Goal: Transaction & Acquisition: Purchase product/service

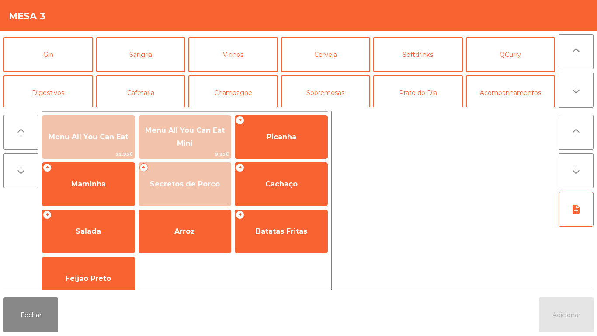
scroll to position [53, 0]
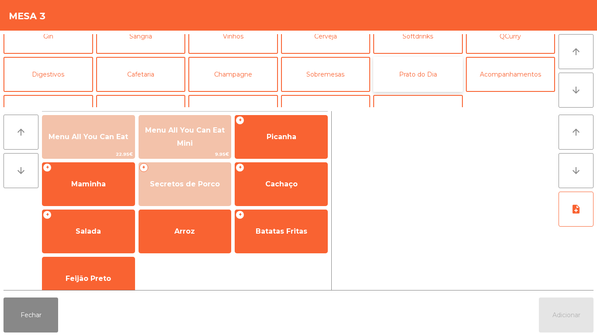
click at [414, 80] on button "Prato do Dia" at bounding box center [418, 74] width 90 height 35
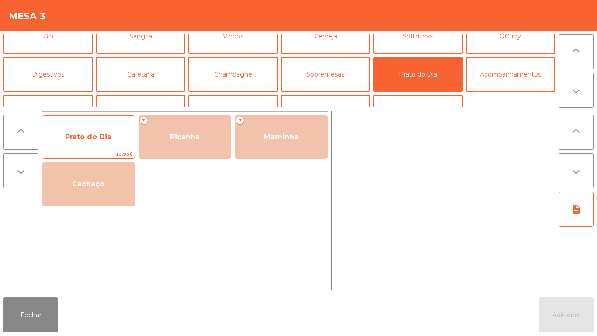
click at [95, 140] on span "Prato do Dia" at bounding box center [88, 136] width 46 height 8
click at [90, 132] on span "Prato do Dia" at bounding box center [88, 136] width 46 height 8
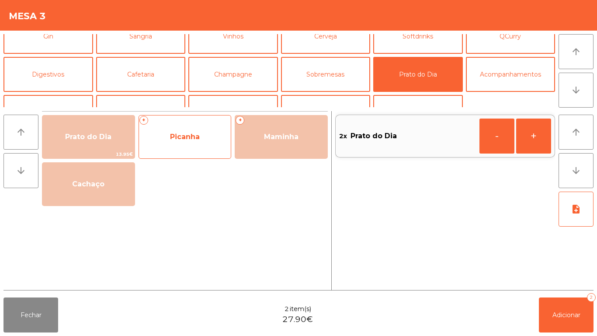
click at [178, 142] on span "Picanha" at bounding box center [185, 137] width 92 height 24
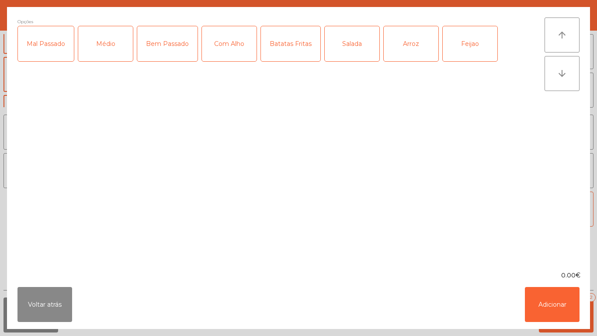
click at [110, 53] on div "Médio" at bounding box center [105, 43] width 55 height 35
click at [232, 58] on div "Com Alho" at bounding box center [229, 43] width 55 height 35
click at [302, 55] on div "Batatas Fritas" at bounding box center [290, 43] width 59 height 35
click at [399, 52] on div "Arroz" at bounding box center [411, 43] width 55 height 35
click at [457, 48] on div "Feijao" at bounding box center [470, 43] width 55 height 35
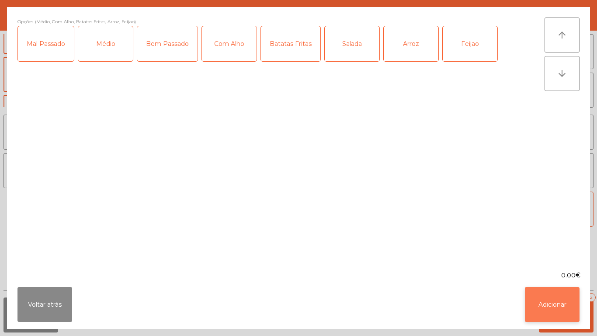
click at [549, 304] on button "Adicionar" at bounding box center [552, 304] width 55 height 35
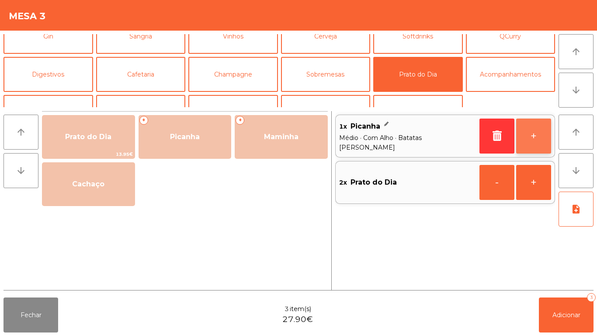
click at [538, 137] on button "+" at bounding box center [533, 135] width 35 height 35
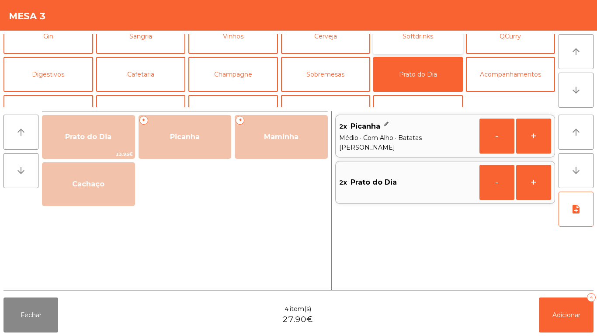
click at [401, 49] on button "Softdrinks" at bounding box center [418, 36] width 90 height 35
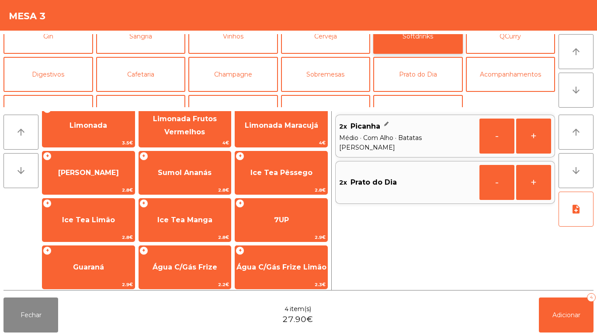
scroll to position [108, 0]
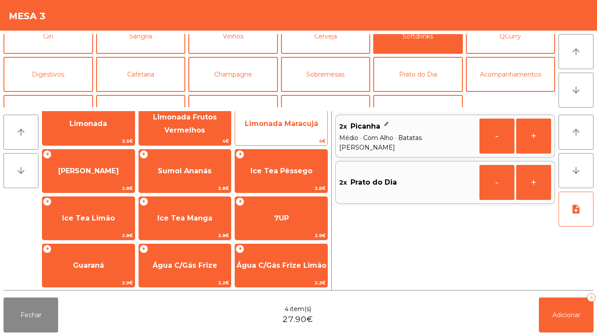
click at [275, 139] on span "4€" at bounding box center [281, 141] width 92 height 8
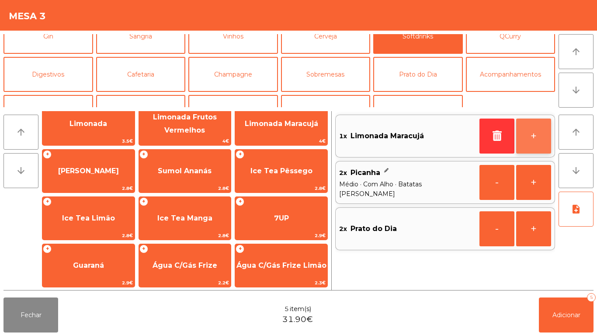
click at [529, 139] on button "+" at bounding box center [533, 135] width 35 height 35
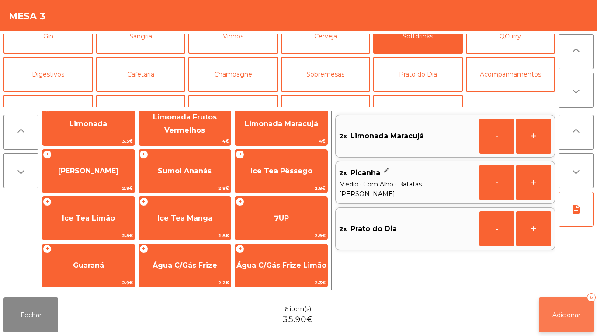
click at [566, 312] on span "Adicionar" at bounding box center [567, 315] width 28 height 8
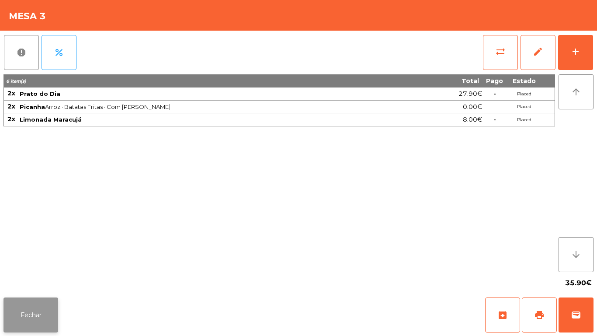
click at [30, 306] on button "Fechar" at bounding box center [30, 314] width 55 height 35
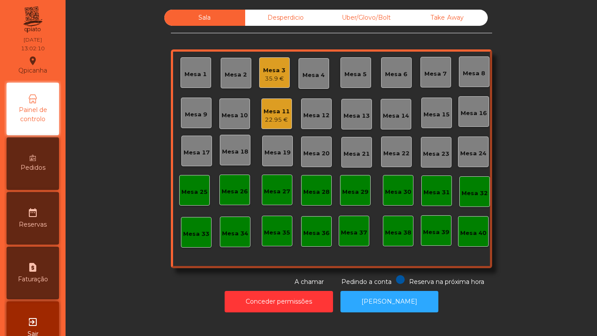
click at [278, 113] on div "Mesa 11" at bounding box center [277, 111] width 26 height 9
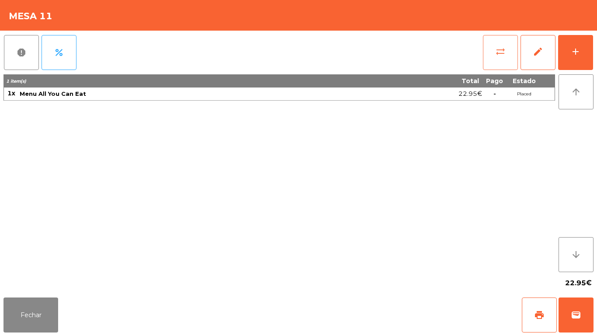
click at [491, 55] on button "sync_alt" at bounding box center [500, 52] width 35 height 35
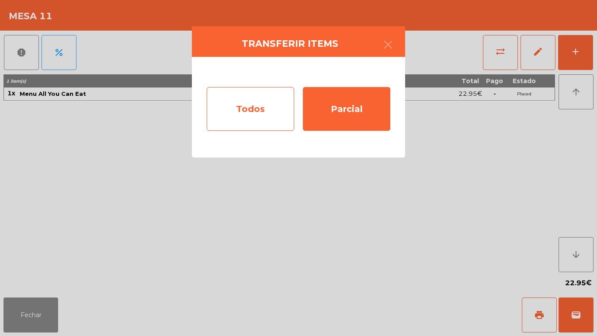
click at [271, 112] on div "Todos" at bounding box center [250, 109] width 87 height 44
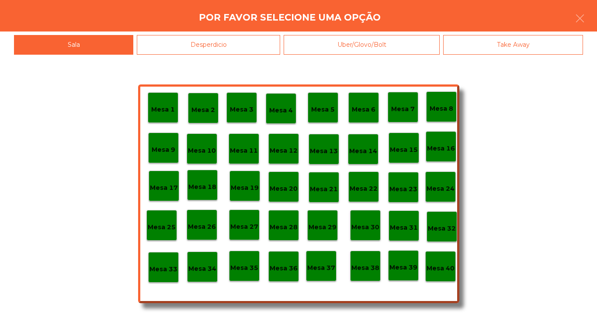
click at [165, 262] on div "Mesa 33" at bounding box center [164, 268] width 28 height 14
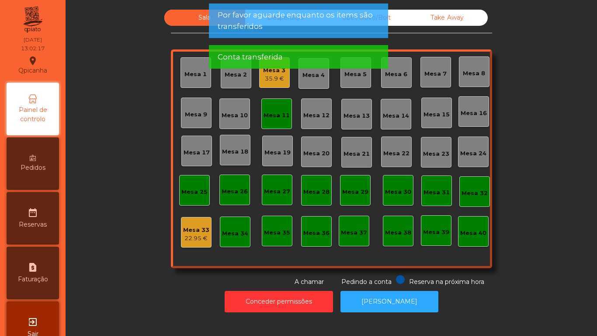
click at [277, 117] on div "Mesa 11" at bounding box center [277, 115] width 26 height 9
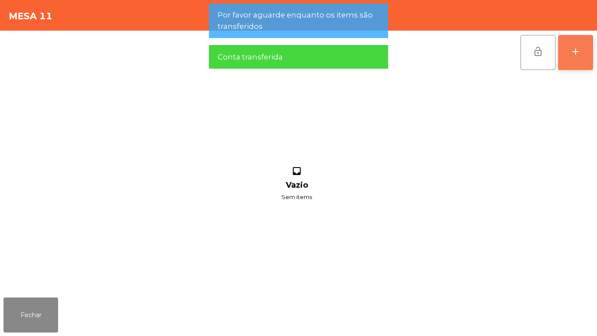
click at [581, 46] on div "add" at bounding box center [576, 51] width 10 height 10
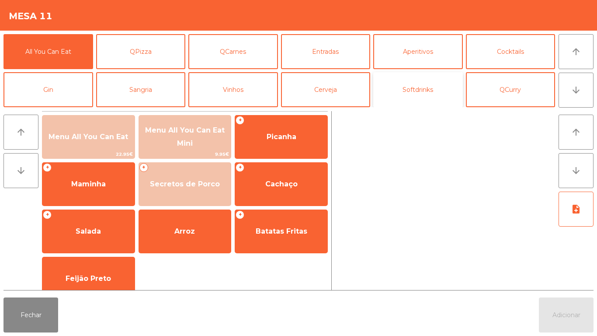
click at [403, 94] on button "Softdrinks" at bounding box center [418, 89] width 90 height 35
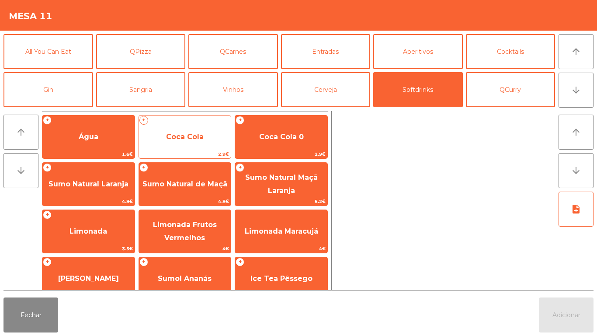
click at [206, 142] on span "Coca Cola" at bounding box center [185, 137] width 92 height 24
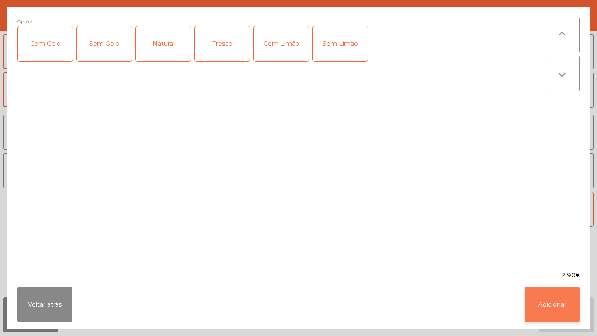
click at [554, 302] on button "Adicionar" at bounding box center [552, 304] width 55 height 35
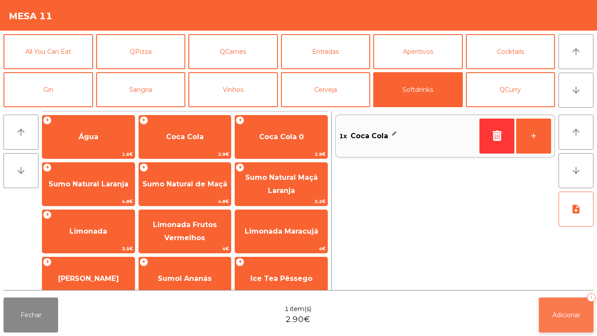
click at [567, 304] on button "Adicionar 1" at bounding box center [566, 314] width 55 height 35
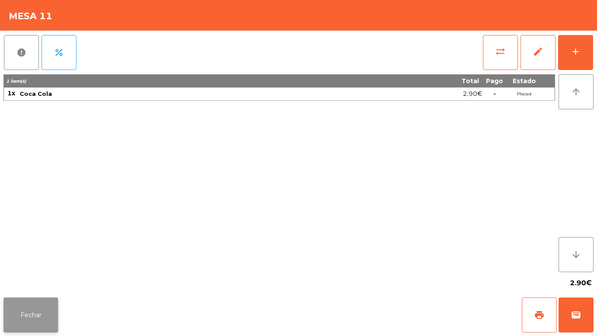
click at [35, 310] on button "Fechar" at bounding box center [30, 314] width 55 height 35
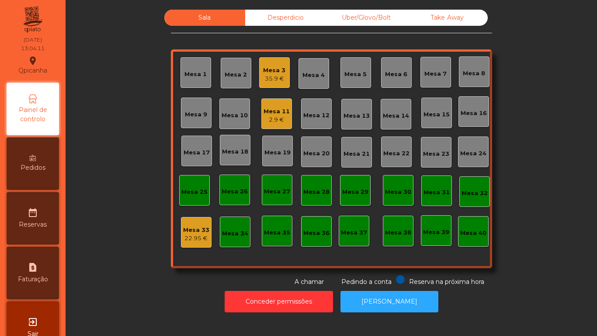
click at [271, 70] on div "Mesa 3" at bounding box center [274, 70] width 22 height 9
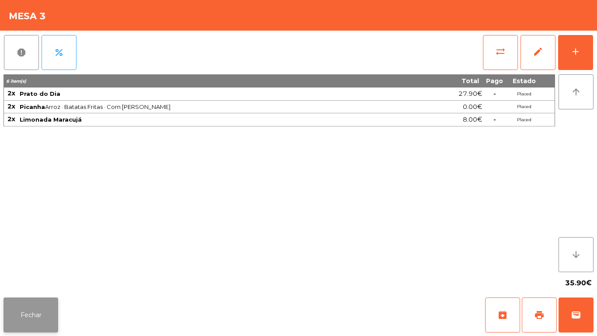
click at [30, 307] on button "Fechar" at bounding box center [30, 314] width 55 height 35
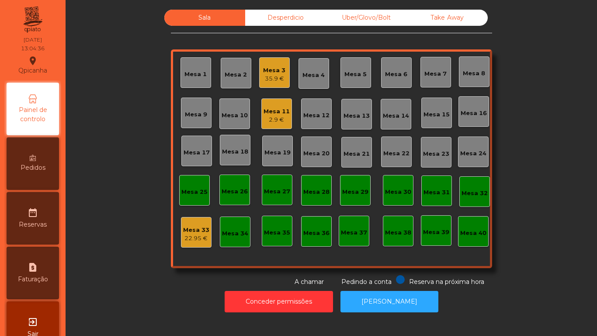
click at [193, 237] on div "22.95 €" at bounding box center [196, 238] width 26 height 9
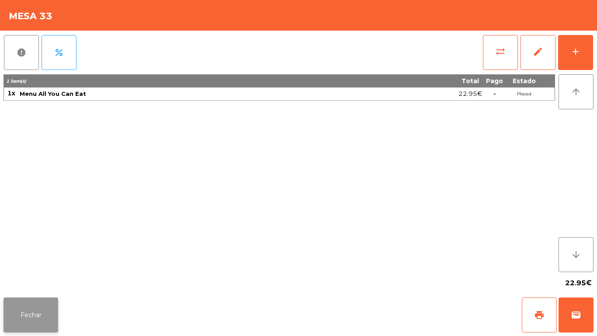
click at [34, 310] on button "Fechar" at bounding box center [30, 314] width 55 height 35
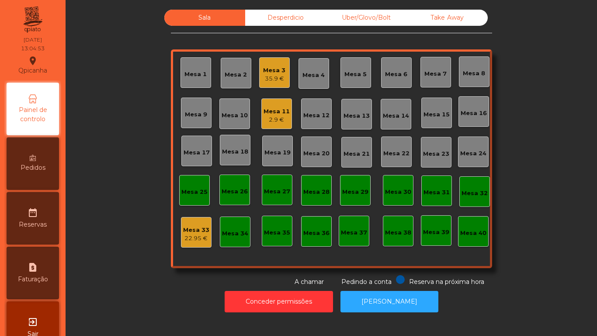
click at [275, 82] on div "35.9 €" at bounding box center [274, 78] width 22 height 9
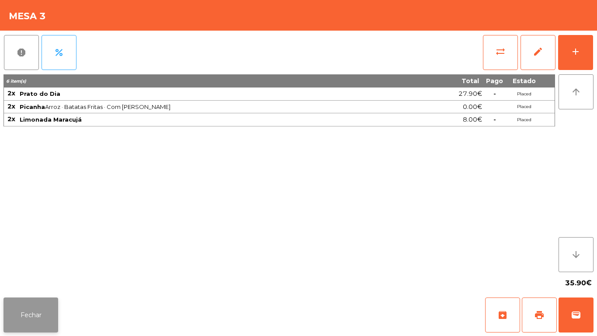
click at [44, 313] on button "Fechar" at bounding box center [30, 314] width 55 height 35
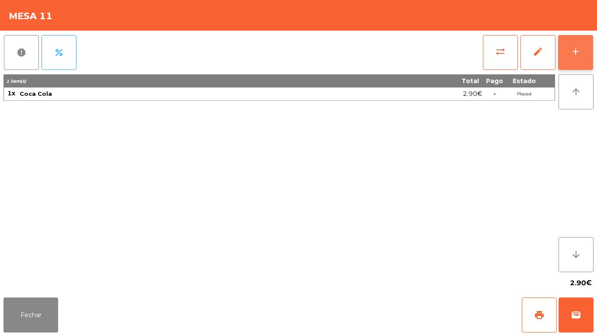
click at [577, 58] on button "add" at bounding box center [575, 52] width 35 height 35
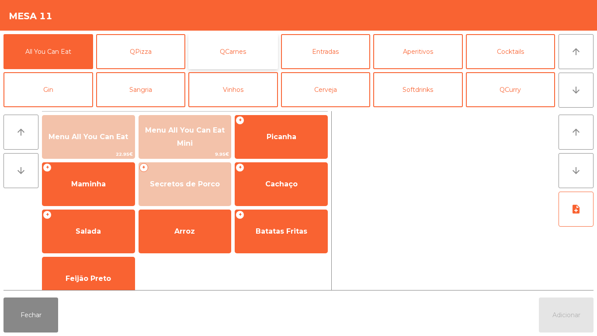
click at [231, 56] on button "QCarnes" at bounding box center [233, 51] width 90 height 35
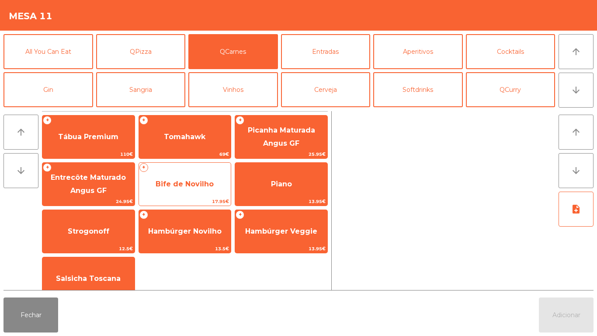
click at [185, 185] on span "Bife de Novilho" at bounding box center [185, 184] width 58 height 8
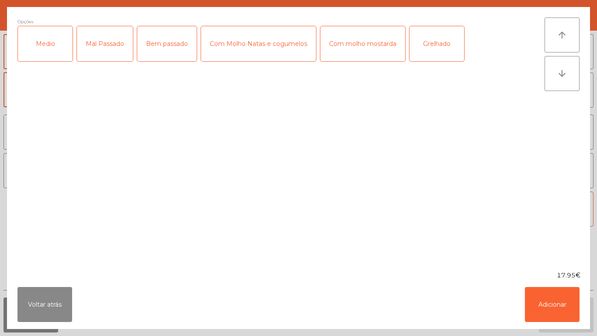
click at [53, 48] on div "Medio" at bounding box center [45, 43] width 55 height 35
click at [168, 49] on div "Bem passado" at bounding box center [166, 43] width 59 height 35
click at [360, 42] on div "Com molho mostarda" at bounding box center [362, 43] width 85 height 35
click at [543, 295] on button "Adicionar" at bounding box center [552, 304] width 55 height 35
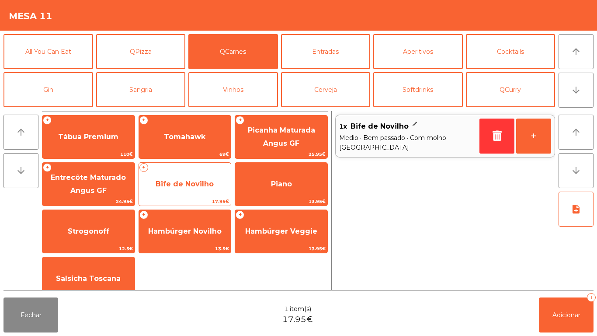
click at [184, 181] on span "Bife de Novilho" at bounding box center [185, 184] width 58 height 8
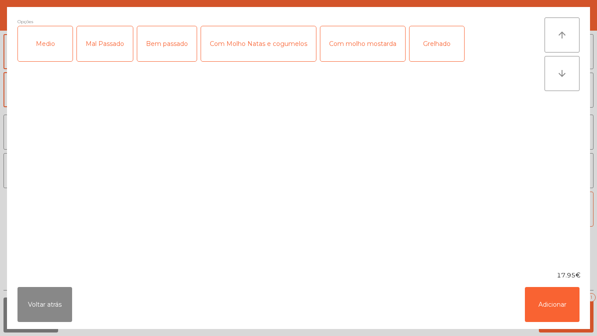
click at [55, 47] on div "Medio" at bounding box center [45, 43] width 55 height 35
click at [175, 49] on div "Bem passado" at bounding box center [166, 43] width 59 height 35
click at [350, 45] on div "Com molho mostarda" at bounding box center [362, 43] width 85 height 35
click at [549, 299] on button "Adicionar" at bounding box center [552, 304] width 55 height 35
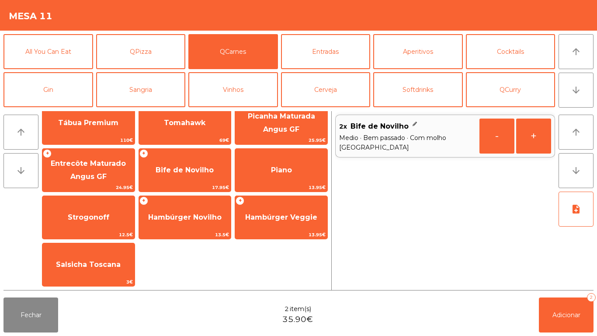
scroll to position [0, 0]
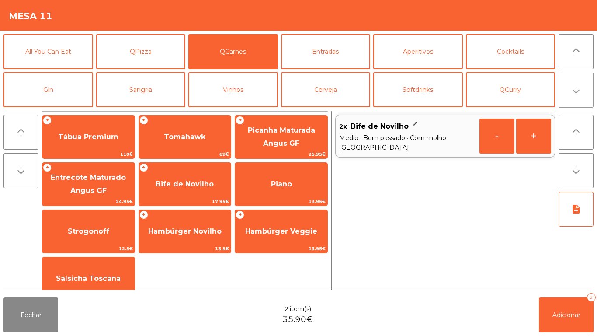
click at [574, 94] on icon "arrow_downward" at bounding box center [576, 90] width 10 height 10
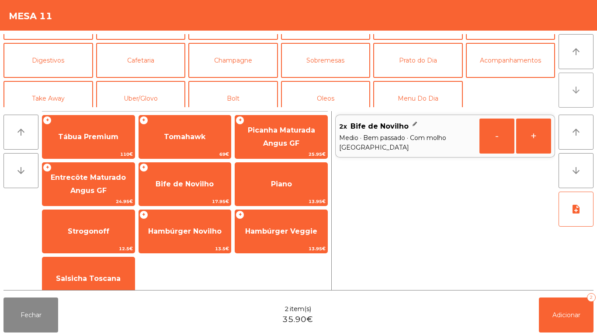
scroll to position [76, 0]
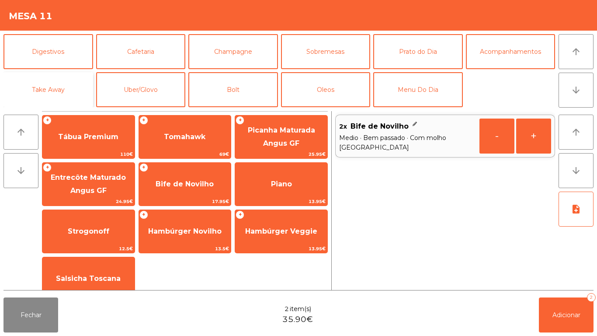
click at [56, 87] on button "Take Away" at bounding box center [48, 89] width 90 height 35
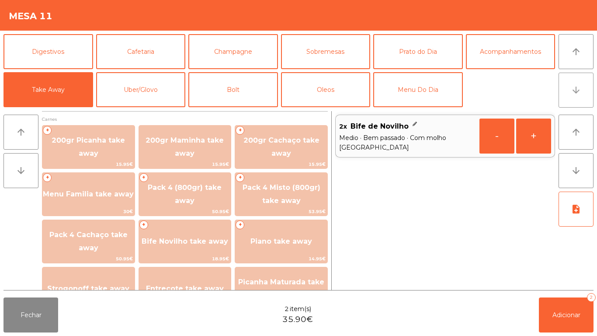
click at [570, 90] on button "arrow_downward" at bounding box center [576, 90] width 35 height 35
click at [428, 51] on button "Prato do Dia" at bounding box center [418, 51] width 90 height 35
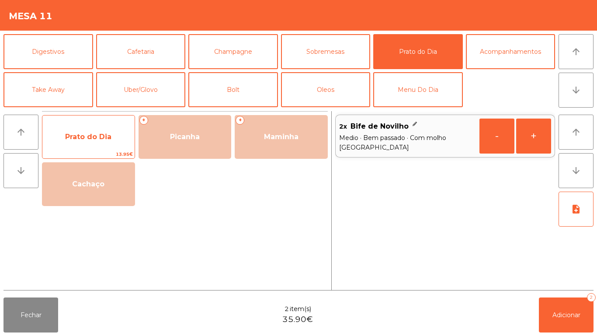
click at [86, 133] on span "Prato do Dia" at bounding box center [88, 136] width 46 height 8
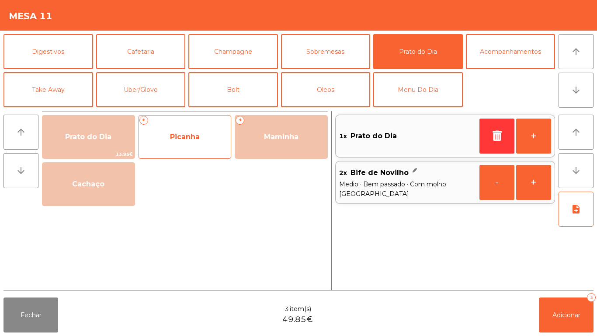
click at [191, 139] on span "Picanha" at bounding box center [185, 136] width 30 height 8
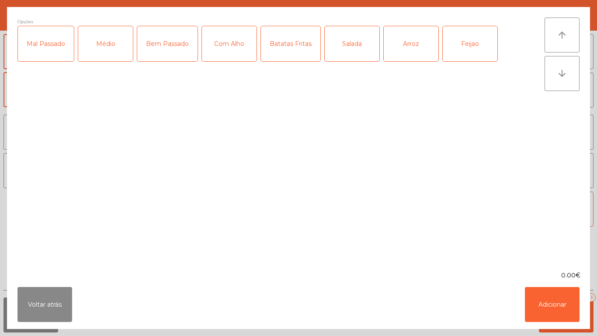
click at [106, 46] on div "Médio" at bounding box center [105, 43] width 55 height 35
click at [52, 47] on div "Mal Passado" at bounding box center [46, 43] width 56 height 35
click at [238, 50] on div "Com Alho" at bounding box center [229, 43] width 55 height 35
click at [299, 52] on div "Batatas Fritas" at bounding box center [290, 43] width 59 height 35
click at [414, 47] on div "Arroz" at bounding box center [411, 43] width 55 height 35
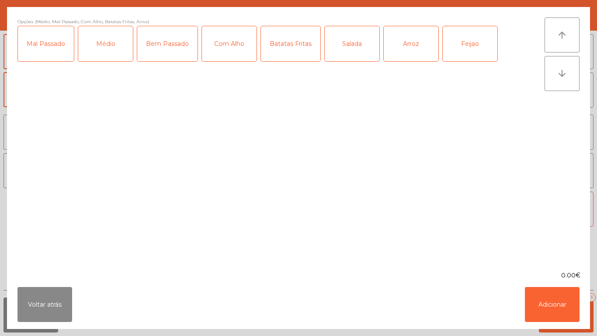
click at [463, 50] on div "Feijao" at bounding box center [470, 43] width 55 height 35
click at [551, 303] on button "Adicionar" at bounding box center [552, 304] width 55 height 35
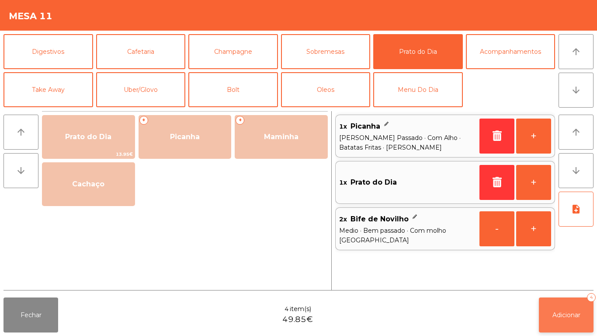
click at [568, 313] on span "Adicionar" at bounding box center [567, 315] width 28 height 8
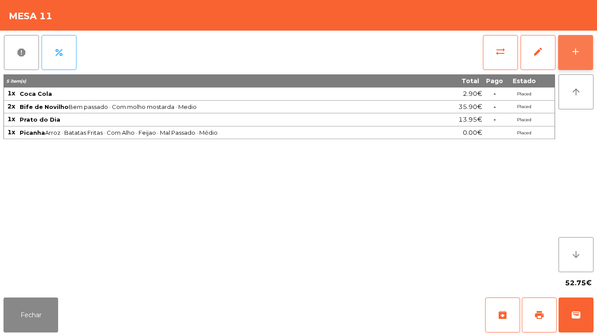
click at [570, 61] on button "add" at bounding box center [575, 52] width 35 height 35
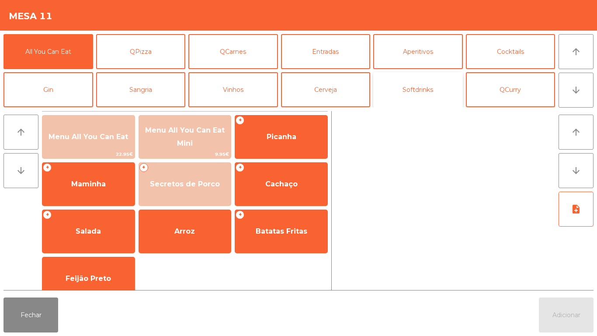
click at [424, 95] on button "Softdrinks" at bounding box center [418, 89] width 90 height 35
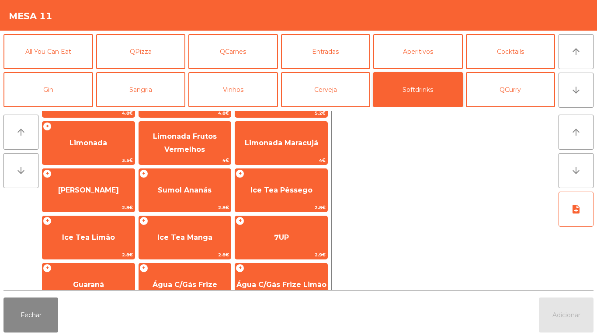
scroll to position [87, 0]
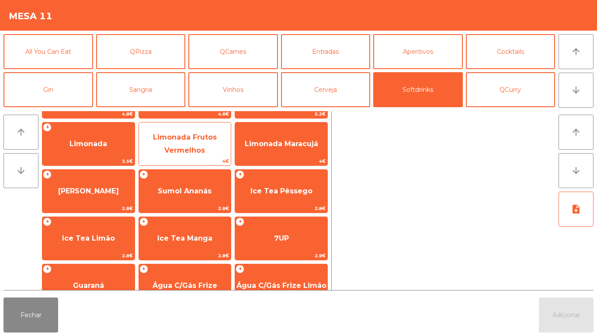
click at [195, 141] on span "Limonada Frutos Vermelhos" at bounding box center [185, 143] width 92 height 37
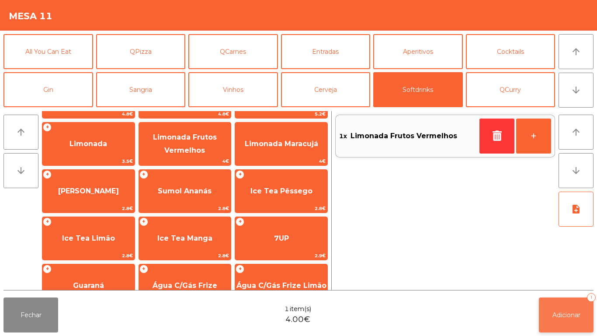
click at [565, 306] on button "Adicionar 1" at bounding box center [566, 314] width 55 height 35
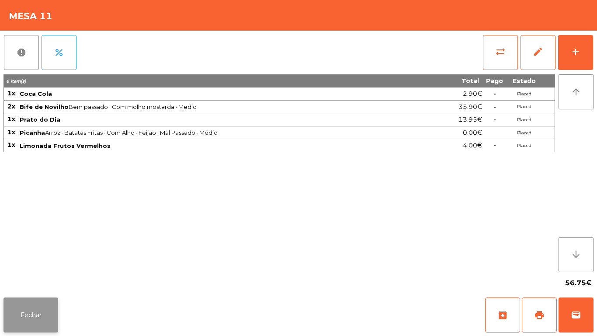
click at [29, 300] on button "Fechar" at bounding box center [30, 314] width 55 height 35
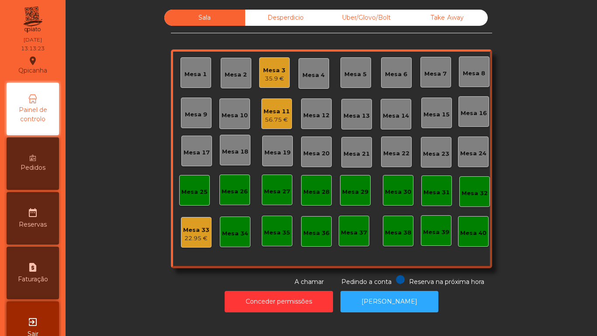
click at [273, 81] on div "35.9 €" at bounding box center [274, 78] width 22 height 9
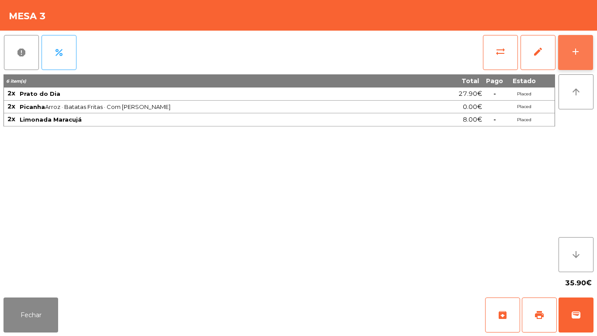
click at [566, 55] on button "add" at bounding box center [575, 52] width 35 height 35
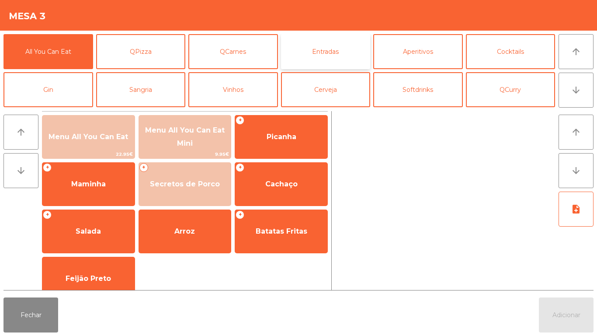
click at [322, 57] on button "Entradas" at bounding box center [326, 51] width 90 height 35
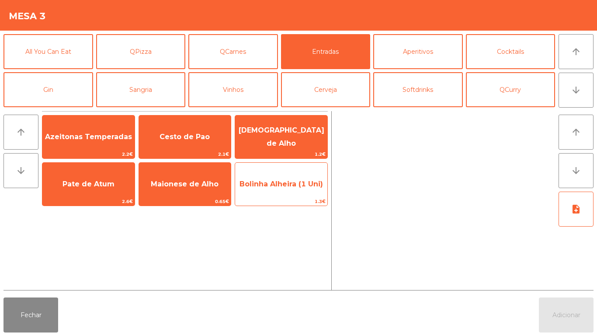
click at [273, 189] on span "Bolinha Alheira (1 Uni)" at bounding box center [281, 184] width 92 height 24
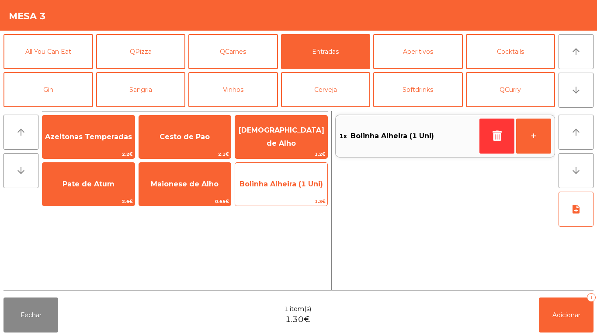
click at [278, 185] on span "Bolinha Alheira (1 Uni)" at bounding box center [282, 184] width 84 height 8
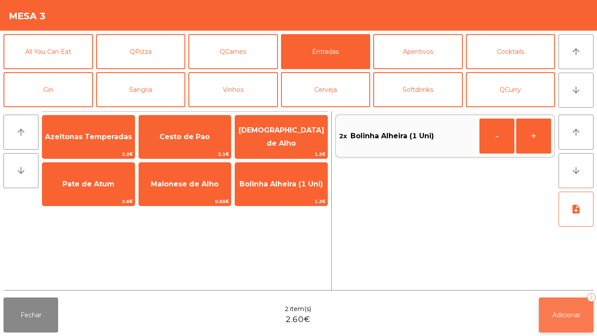
click at [560, 311] on span "Adicionar" at bounding box center [567, 315] width 28 height 8
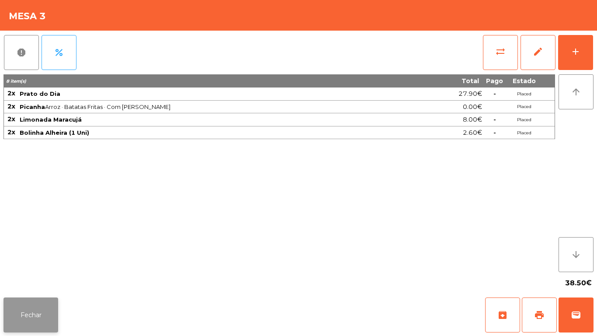
click at [55, 309] on button "Fechar" at bounding box center [30, 314] width 55 height 35
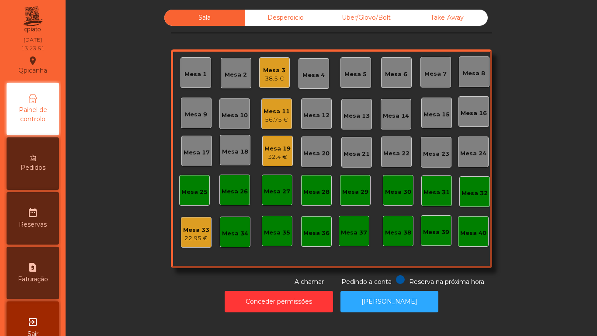
click at [269, 153] on div "32.4 €" at bounding box center [277, 157] width 26 height 9
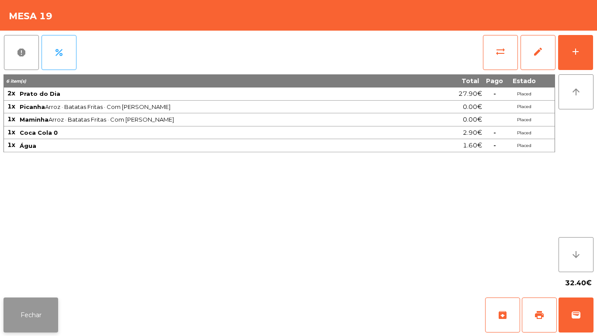
click at [25, 305] on button "Fechar" at bounding box center [30, 314] width 55 height 35
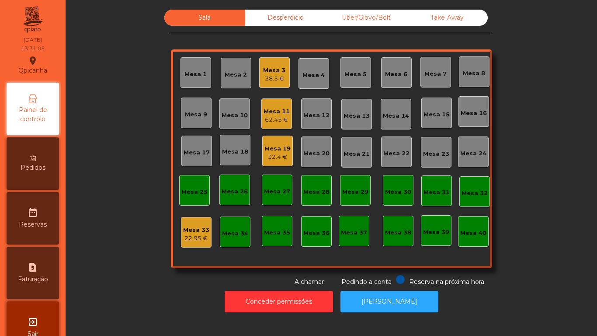
click at [269, 122] on div "62.45 €" at bounding box center [277, 119] width 26 height 9
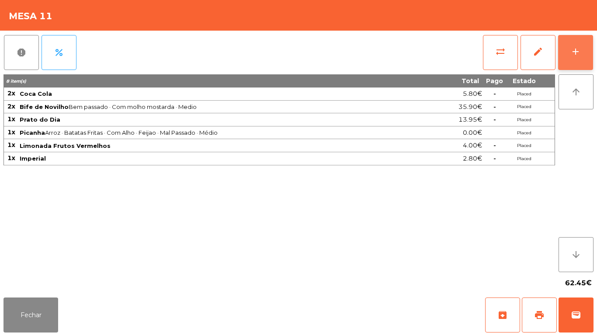
click at [567, 61] on button "add" at bounding box center [575, 52] width 35 height 35
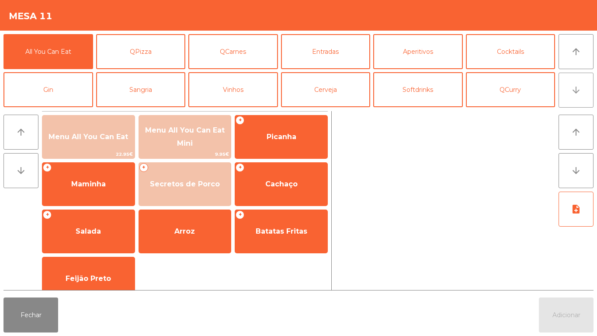
click at [571, 95] on button "arrow_downward" at bounding box center [576, 90] width 35 height 35
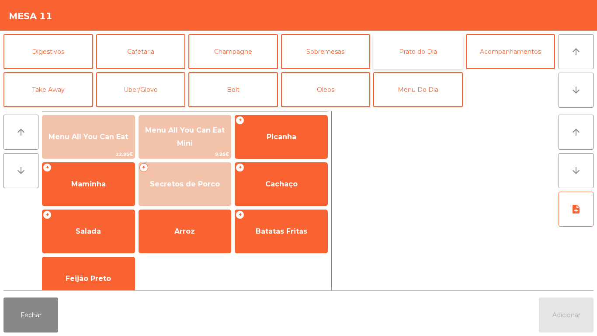
click at [422, 51] on button "Prato do Dia" at bounding box center [418, 51] width 90 height 35
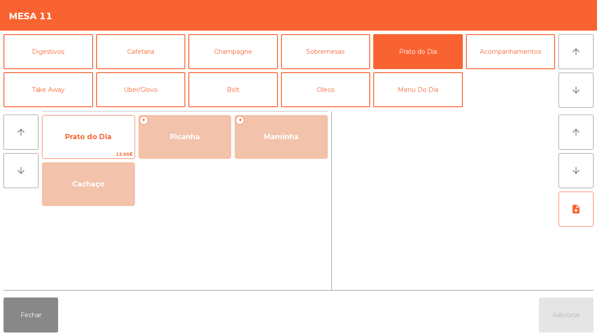
click at [86, 136] on span "Prato do Dia" at bounding box center [88, 136] width 46 height 8
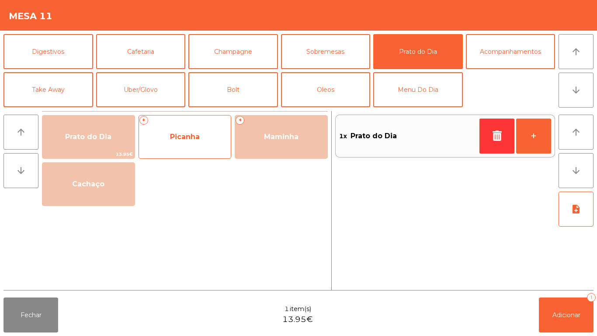
click at [198, 137] on span "Picanha" at bounding box center [185, 136] width 30 height 8
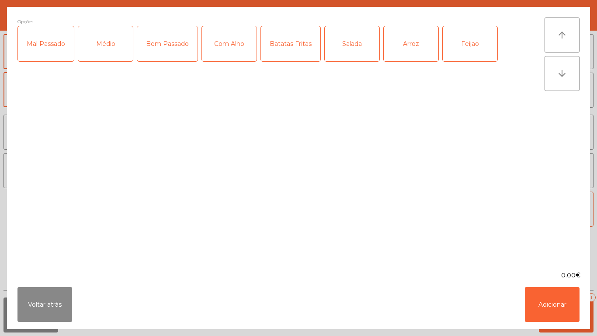
click at [118, 50] on div "Médio" at bounding box center [105, 43] width 55 height 35
click at [170, 46] on div "Bem Passado" at bounding box center [167, 43] width 60 height 35
click at [235, 46] on div "Com Alho" at bounding box center [229, 43] width 55 height 35
click at [301, 48] on div "Batatas Fritas" at bounding box center [290, 43] width 59 height 35
click at [409, 45] on div "Arroz" at bounding box center [411, 43] width 55 height 35
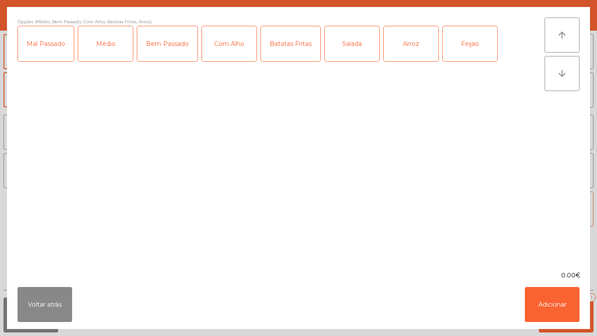
click at [468, 41] on div "Feijao" at bounding box center [470, 43] width 55 height 35
click at [555, 295] on button "Adicionar" at bounding box center [552, 304] width 55 height 35
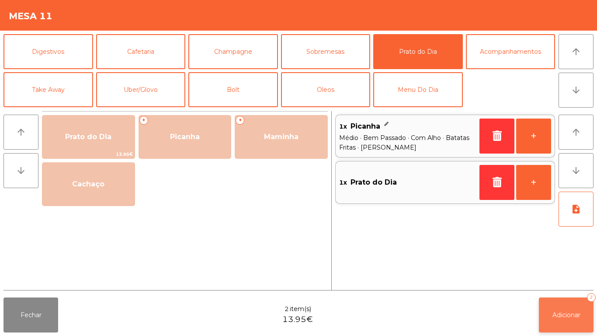
click at [571, 313] on span "Adicionar" at bounding box center [567, 315] width 28 height 8
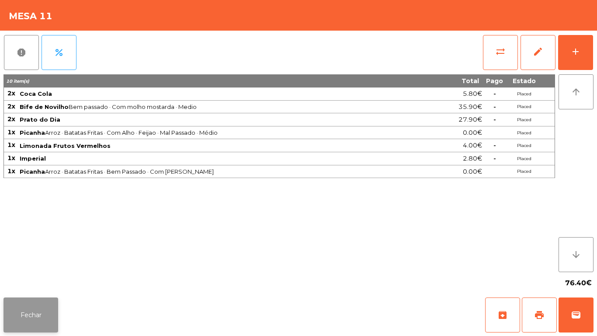
click at [36, 305] on button "Fechar" at bounding box center [30, 314] width 55 height 35
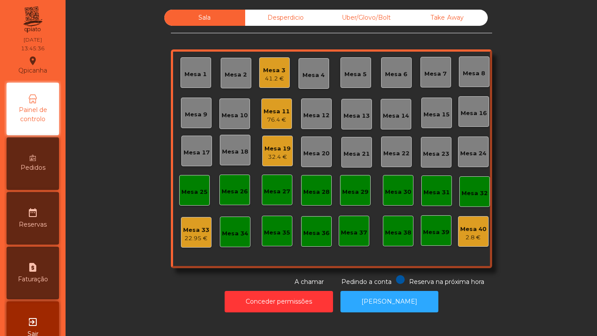
click at [277, 156] on div "32.4 €" at bounding box center [277, 157] width 26 height 9
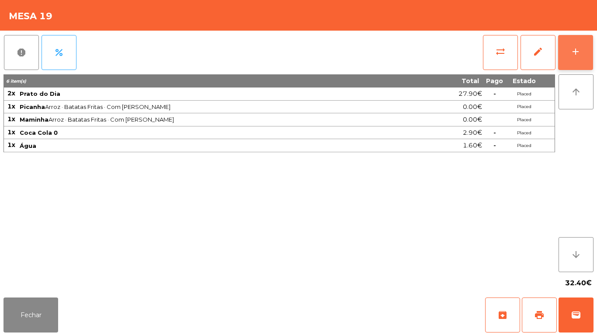
click at [574, 53] on div "add" at bounding box center [576, 51] width 10 height 10
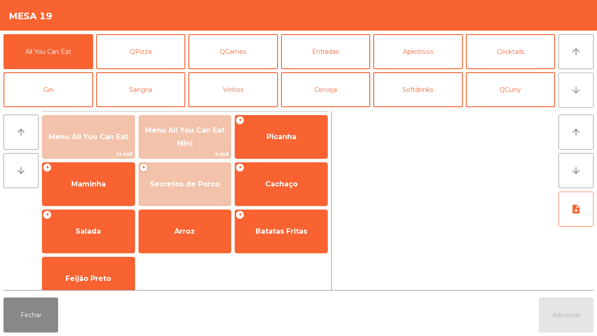
click at [570, 97] on button "arrow_downward" at bounding box center [576, 90] width 35 height 35
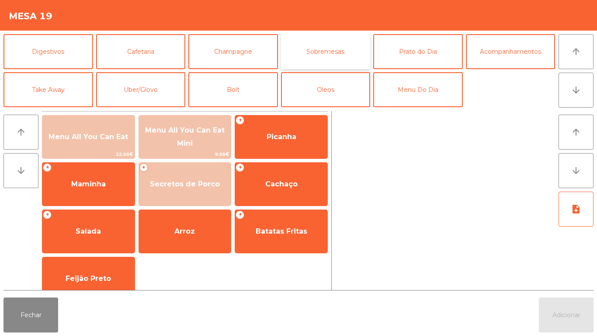
click at [331, 54] on button "Sobremesas" at bounding box center [326, 51] width 90 height 35
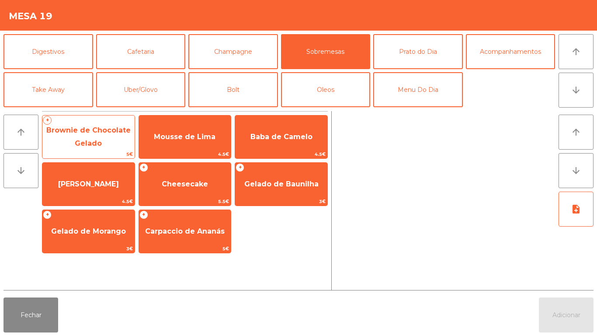
click at [84, 133] on span "Brownie de Chocolate Gelado" at bounding box center [88, 136] width 84 height 21
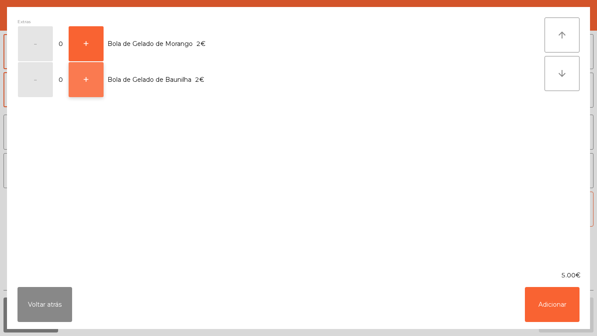
click at [92, 83] on button "+" at bounding box center [86, 79] width 35 height 35
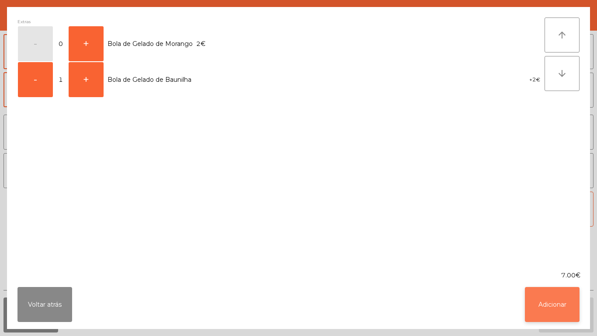
click at [553, 295] on button "Adicionar" at bounding box center [552, 304] width 55 height 35
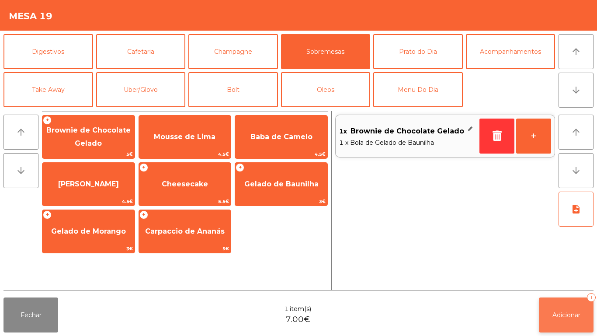
click at [566, 309] on button "Adicionar 1" at bounding box center [566, 314] width 55 height 35
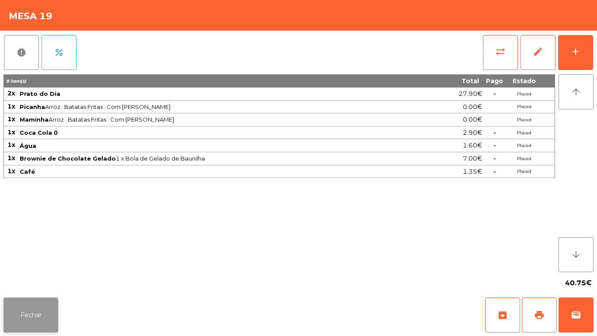
click at [32, 319] on button "Fechar" at bounding box center [30, 314] width 55 height 35
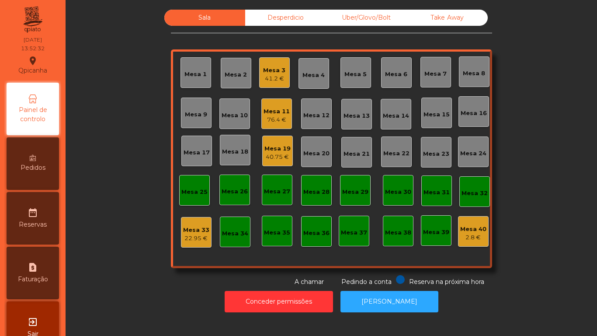
click at [280, 146] on div "Mesa 19" at bounding box center [277, 148] width 26 height 9
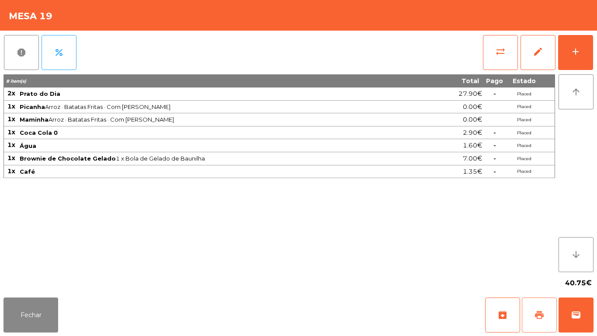
click at [538, 312] on span "print" at bounding box center [539, 315] width 10 height 10
click at [576, 316] on span "wallet" at bounding box center [576, 315] width 10 height 10
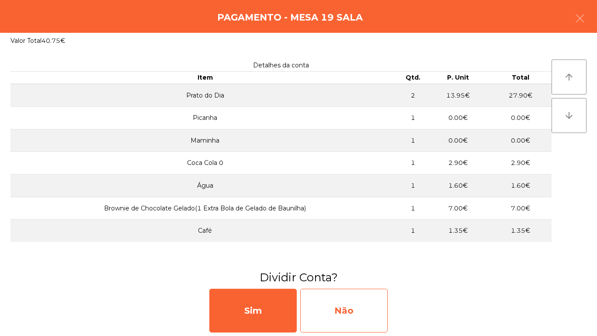
click at [338, 307] on div "Não" at bounding box center [343, 311] width 87 height 44
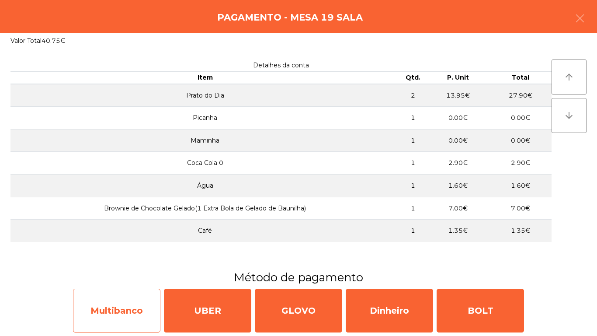
click at [126, 302] on div "Multibanco" at bounding box center [116, 311] width 87 height 44
select select "**"
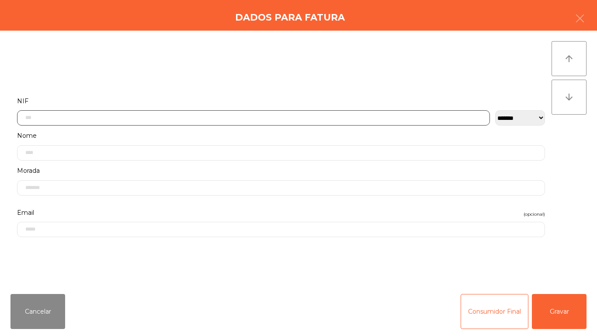
click at [58, 115] on input "text" at bounding box center [253, 117] width 473 height 15
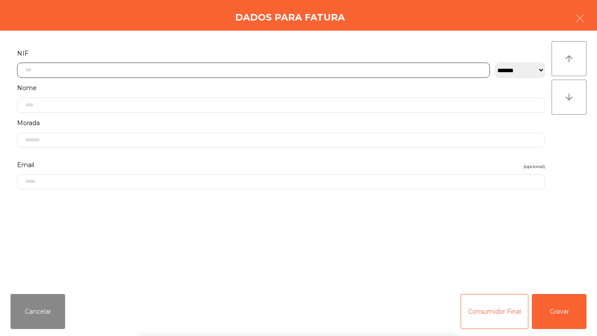
scroll to position [53, 0]
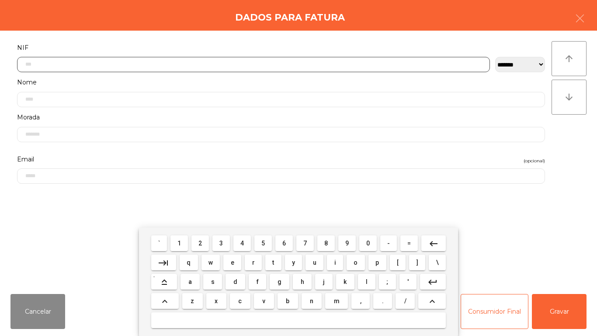
click at [180, 242] on span "1" at bounding box center [178, 243] width 3 height 7
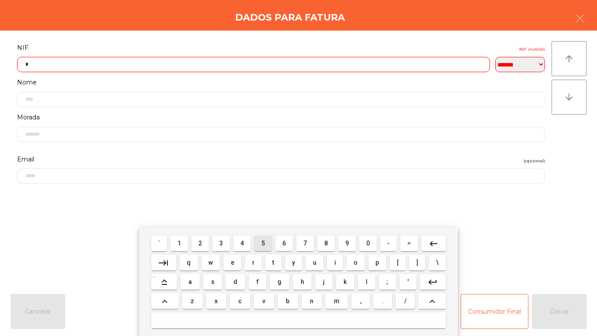
click at [263, 244] on span "5" at bounding box center [262, 243] width 3 height 7
click at [324, 240] on span "8" at bounding box center [325, 243] width 3 height 7
click at [243, 243] on span "4" at bounding box center [241, 243] width 3 height 7
click at [304, 241] on span "7" at bounding box center [304, 243] width 3 height 7
click at [242, 243] on span "4" at bounding box center [241, 243] width 3 height 7
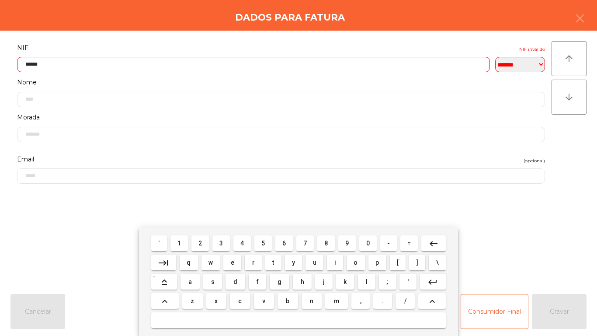
click at [348, 240] on span "9" at bounding box center [346, 243] width 3 height 7
click at [180, 243] on span "1" at bounding box center [178, 243] width 3 height 7
click at [366, 237] on button "0" at bounding box center [367, 243] width 17 height 16
type input "*********"
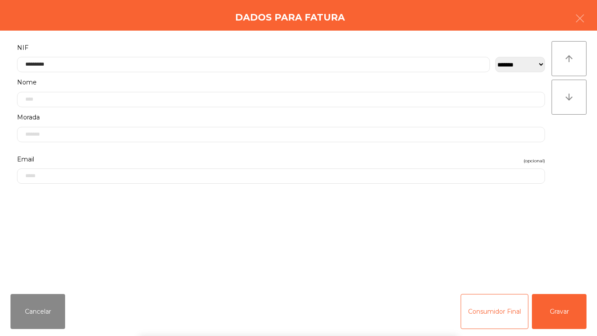
click at [554, 315] on div "` 1 2 3 4 5 6 7 8 9 0 - = keyboard_backspace keyboard_tab q w e r t y u i o p […" at bounding box center [298, 281] width 597 height 108
click at [555, 308] on button "Gravar" at bounding box center [559, 311] width 55 height 35
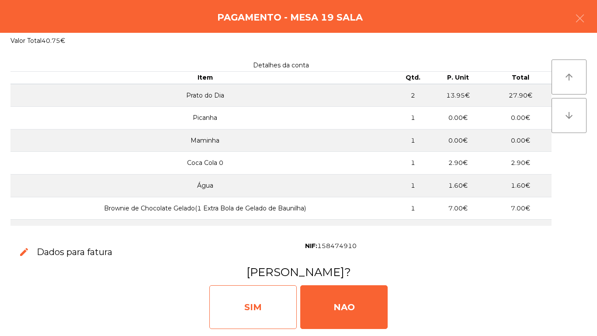
click at [266, 296] on div "SIM" at bounding box center [252, 307] width 87 height 44
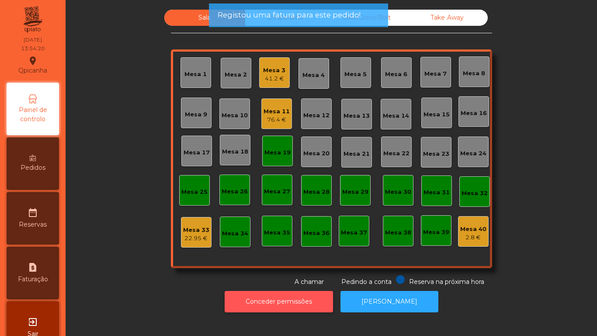
click at [254, 306] on button "Conceder permissões" at bounding box center [279, 301] width 108 height 21
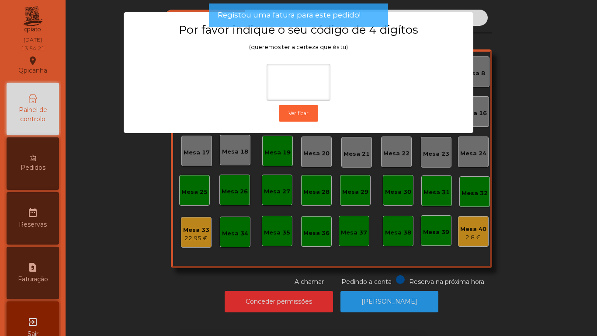
click at [145, 198] on ngb-modal-window "Por favor indique o seu código de 4 digítos (queremos ter a certeza que és tu) …" at bounding box center [298, 168] width 567 height 336
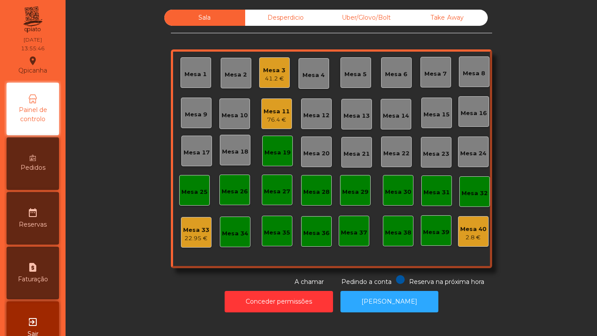
click at [278, 115] on div "Mesa 11" at bounding box center [277, 111] width 26 height 9
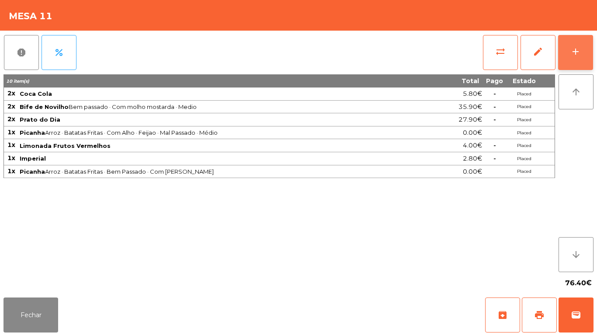
click at [568, 52] on button "add" at bounding box center [575, 52] width 35 height 35
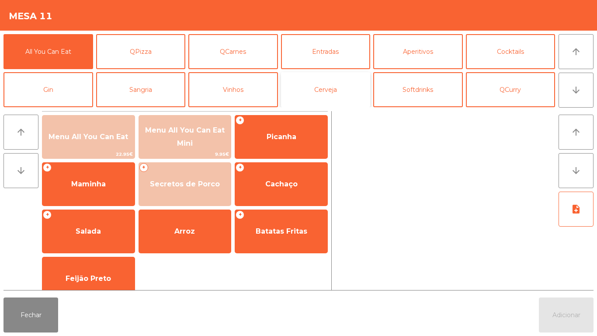
click at [329, 94] on button "Cerveja" at bounding box center [326, 89] width 90 height 35
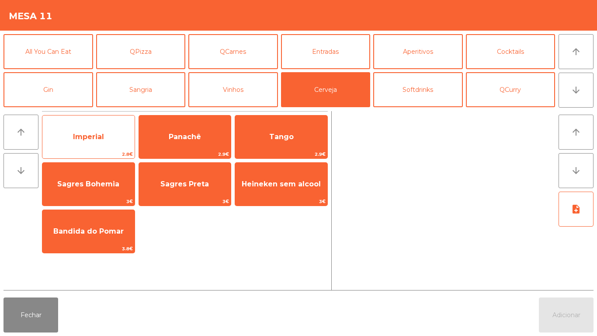
click at [90, 133] on span "Imperial" at bounding box center [88, 136] width 31 height 8
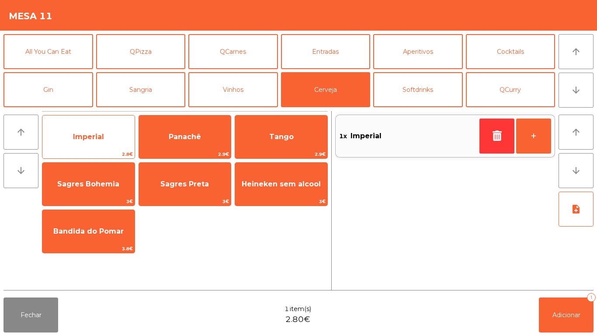
click at [96, 131] on span "Imperial" at bounding box center [88, 137] width 92 height 24
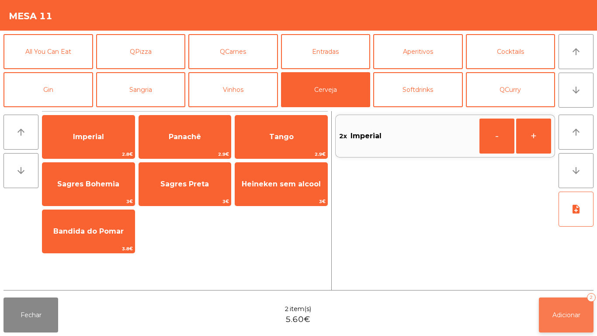
click at [557, 314] on span "Adicionar" at bounding box center [567, 315] width 28 height 8
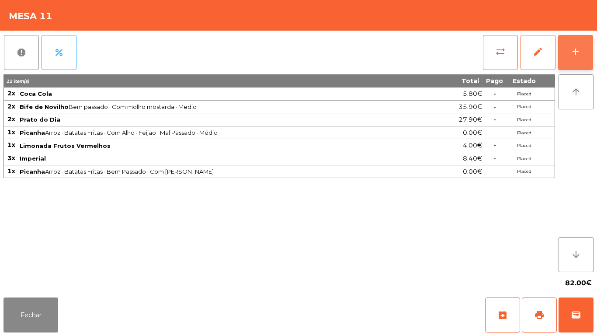
click at [575, 54] on div "add" at bounding box center [576, 51] width 10 height 10
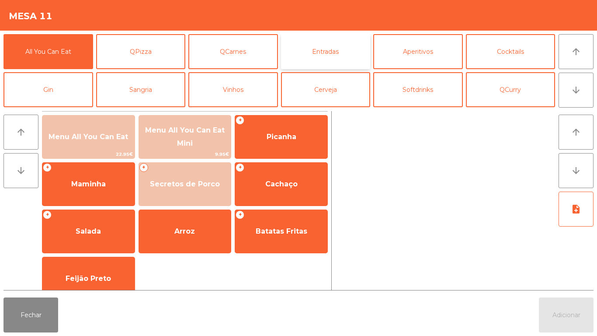
click at [333, 52] on button "Entradas" at bounding box center [326, 51] width 90 height 35
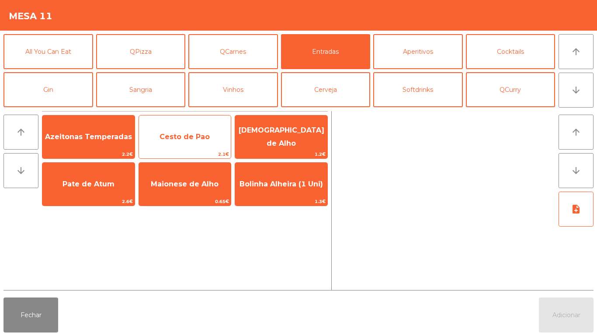
click at [194, 138] on span "Cesto de Pao" at bounding box center [185, 136] width 50 height 8
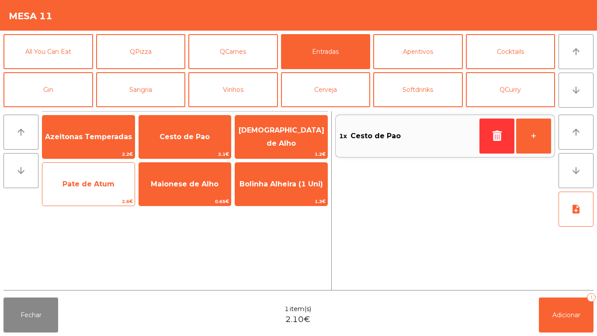
click at [102, 184] on span "Pate de Atum" at bounding box center [89, 184] width 52 height 8
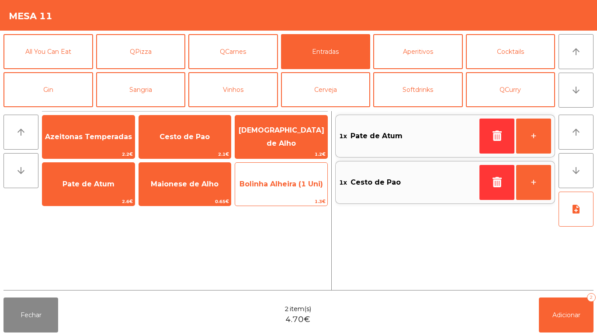
click at [281, 185] on span "Bolinha Alheira (1 Uni)" at bounding box center [282, 184] width 84 height 8
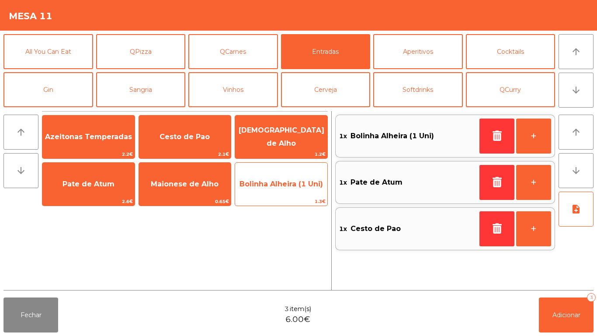
click at [277, 182] on span "Bolinha Alheira (1 Uni)" at bounding box center [282, 184] width 84 height 8
click at [275, 180] on span "Bolinha Alheira (1 Uni)" at bounding box center [282, 184] width 84 height 8
click at [275, 177] on span "Bolinha Alheira (1 Uni)" at bounding box center [281, 184] width 92 height 24
click at [280, 178] on span "Bolinha Alheira (1 Uni)" at bounding box center [281, 184] width 92 height 24
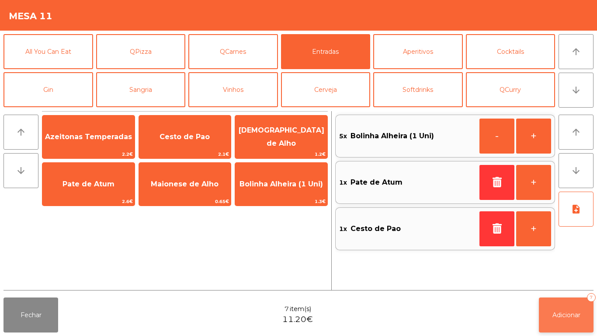
click at [564, 314] on span "Adicionar" at bounding box center [567, 315] width 28 height 8
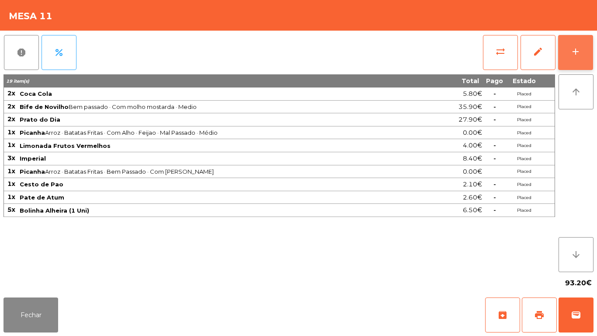
click at [572, 56] on div "add" at bounding box center [576, 51] width 10 height 10
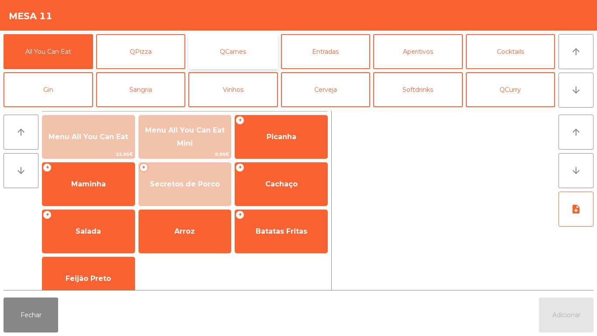
click at [240, 55] on button "QCarnes" at bounding box center [233, 51] width 90 height 35
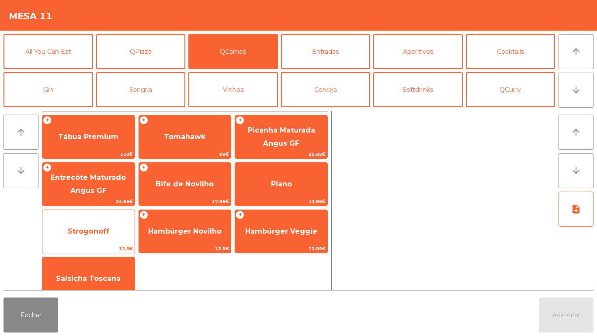
click at [98, 230] on span "Strogonoff" at bounding box center [89, 231] width 42 height 8
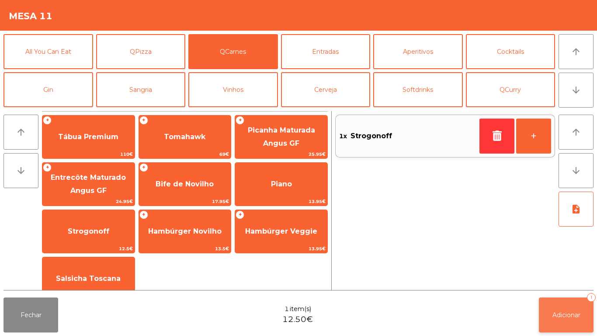
click at [560, 308] on button "Adicionar 1" at bounding box center [566, 314] width 55 height 35
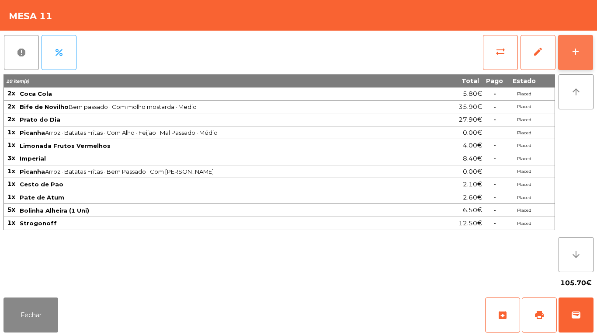
click at [574, 51] on div "add" at bounding box center [576, 51] width 10 height 10
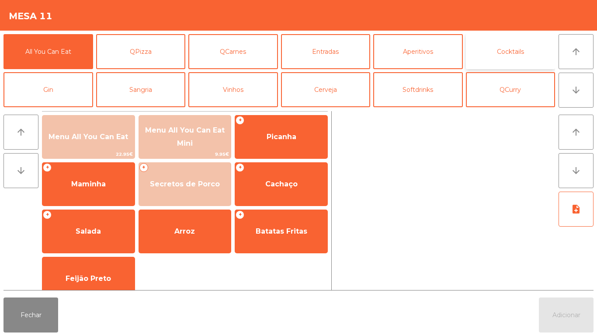
click at [507, 52] on button "Cocktails" at bounding box center [511, 51] width 90 height 35
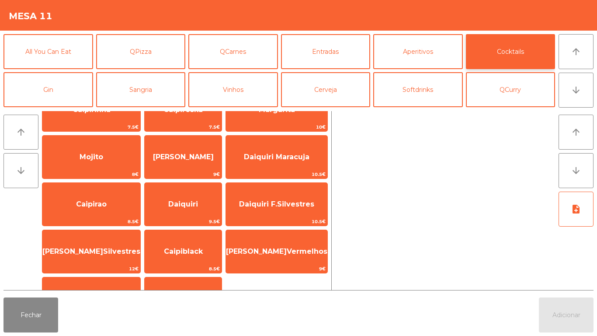
scroll to position [61, 0]
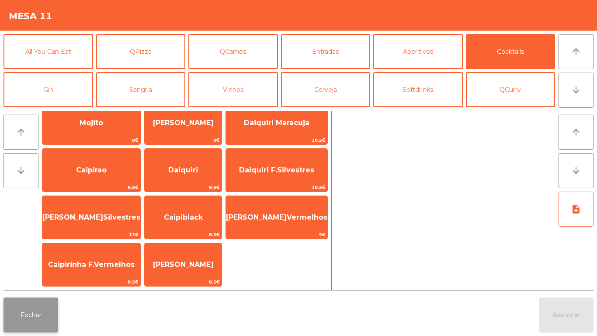
click at [41, 320] on button "Fechar" at bounding box center [30, 314] width 55 height 35
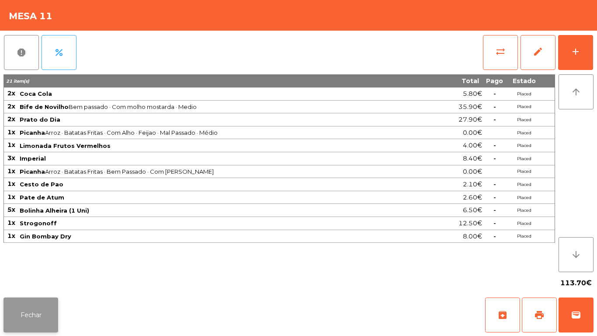
click at [38, 310] on button "Fechar" at bounding box center [30, 314] width 55 height 35
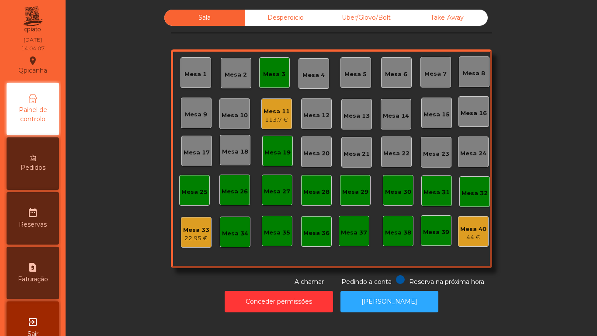
click at [280, 114] on div "Mesa 11" at bounding box center [277, 111] width 26 height 9
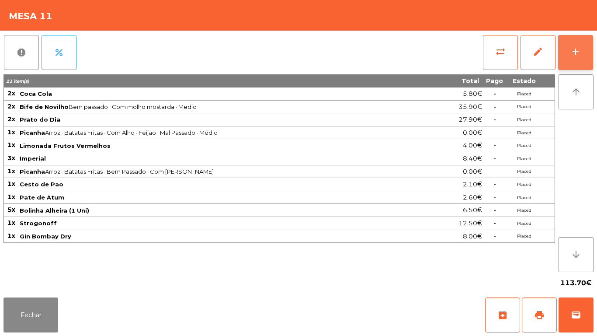
click at [569, 59] on button "add" at bounding box center [575, 52] width 35 height 35
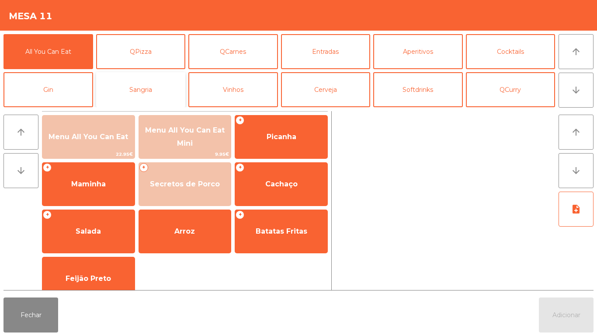
click at [147, 96] on button "Sangria" at bounding box center [141, 89] width 90 height 35
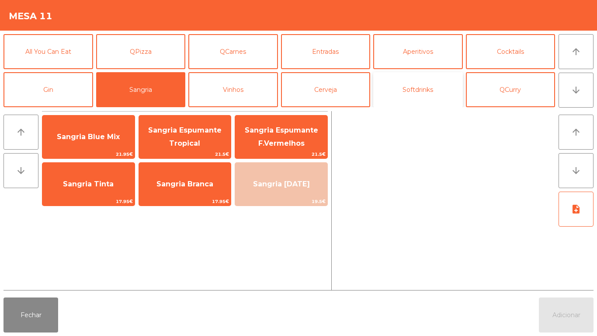
click at [424, 94] on button "Softdrinks" at bounding box center [418, 89] width 90 height 35
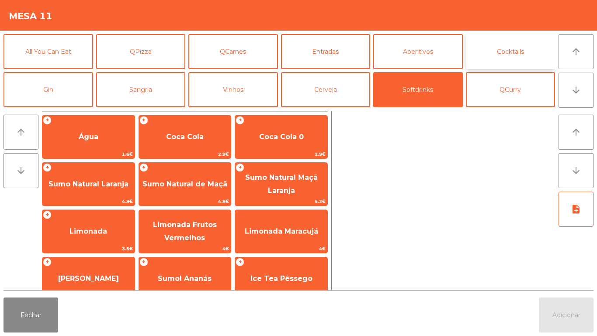
click at [510, 52] on button "Cocktails" at bounding box center [511, 51] width 90 height 35
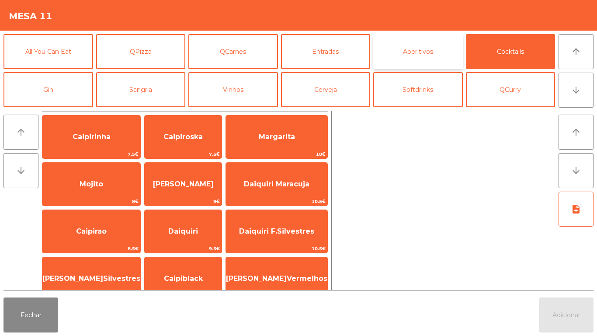
click at [423, 48] on button "Aperitivos" at bounding box center [418, 51] width 90 height 35
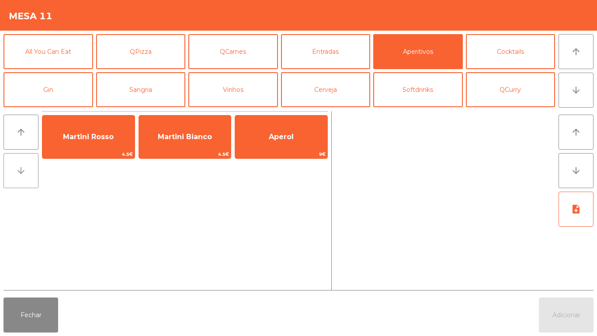
click at [29, 173] on button "arrow_downward" at bounding box center [20, 170] width 35 height 35
click at [28, 129] on button "arrow_upward" at bounding box center [20, 132] width 35 height 35
click at [511, 52] on button "Cocktails" at bounding box center [511, 51] width 90 height 35
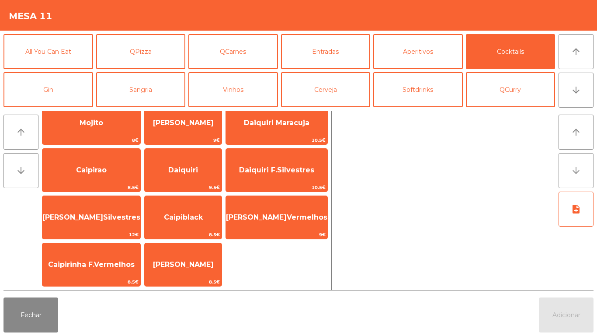
click at [574, 167] on icon "arrow_downward" at bounding box center [576, 170] width 10 height 10
click at [576, 178] on button "arrow_downward" at bounding box center [576, 170] width 35 height 35
click at [571, 136] on icon "arrow_upward" at bounding box center [576, 132] width 10 height 10
click at [337, 55] on button "Entradas" at bounding box center [326, 51] width 90 height 35
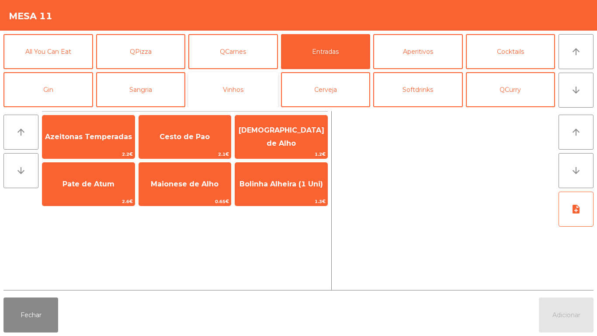
click at [237, 90] on button "Vinhos" at bounding box center [233, 89] width 90 height 35
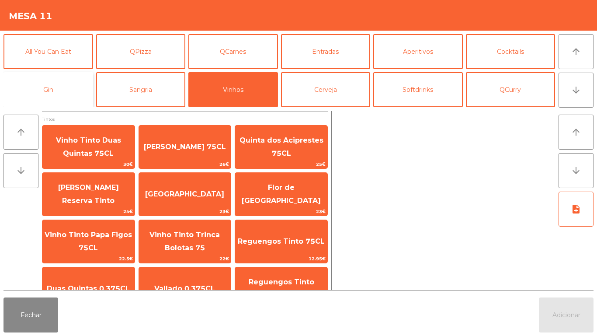
click at [57, 89] on button "Gin" at bounding box center [48, 89] width 90 height 35
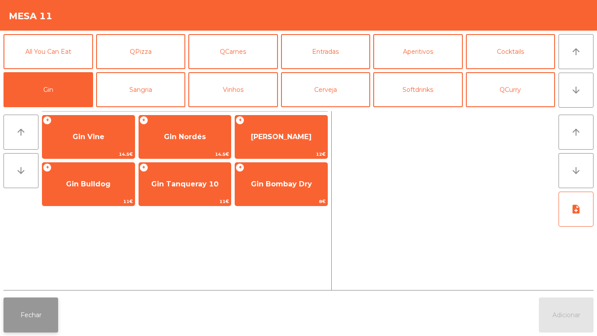
click at [36, 306] on button "Fechar" at bounding box center [30, 314] width 55 height 35
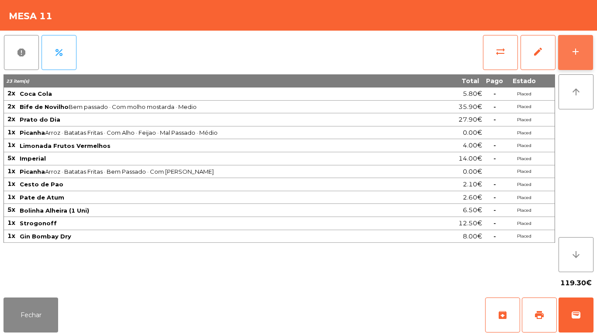
click at [570, 49] on button "add" at bounding box center [575, 52] width 35 height 35
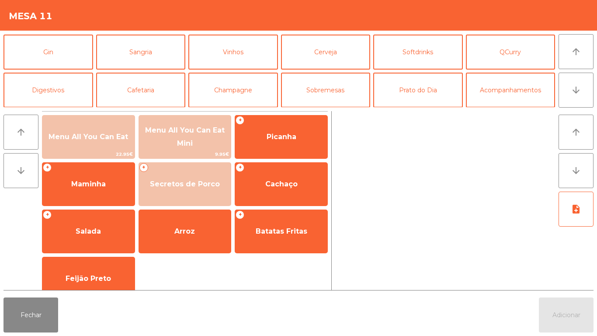
scroll to position [31, 0]
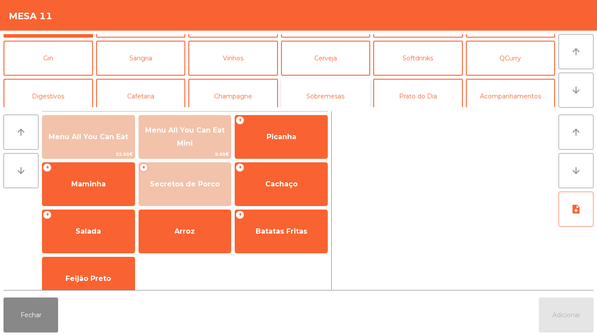
click at [318, 101] on button "Sobremesas" at bounding box center [326, 96] width 90 height 35
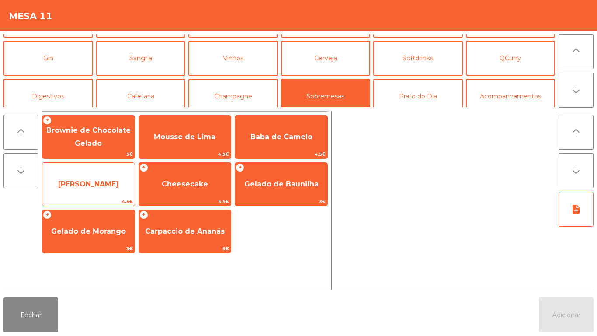
click at [104, 186] on span "[PERSON_NAME]" at bounding box center [88, 184] width 61 height 8
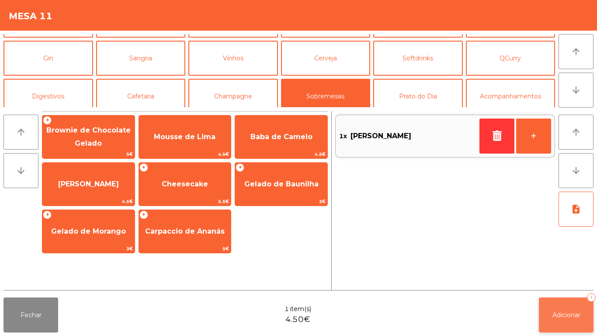
click at [566, 314] on span "Adicionar" at bounding box center [567, 315] width 28 height 8
